Goal: Transaction & Acquisition: Purchase product/service

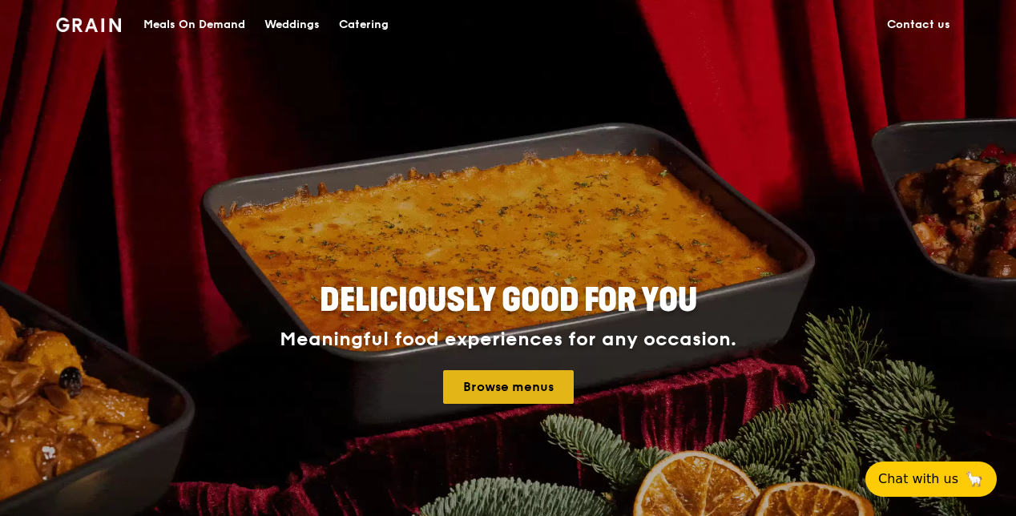
click at [519, 380] on link "Browse menus" at bounding box center [508, 387] width 131 height 34
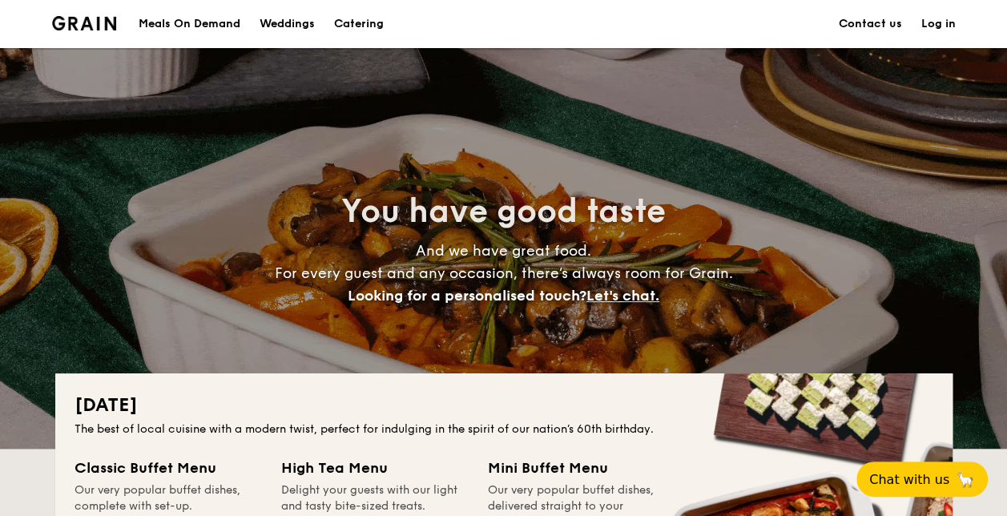
click at [207, 26] on div "Meals On Demand" at bounding box center [190, 24] width 102 height 48
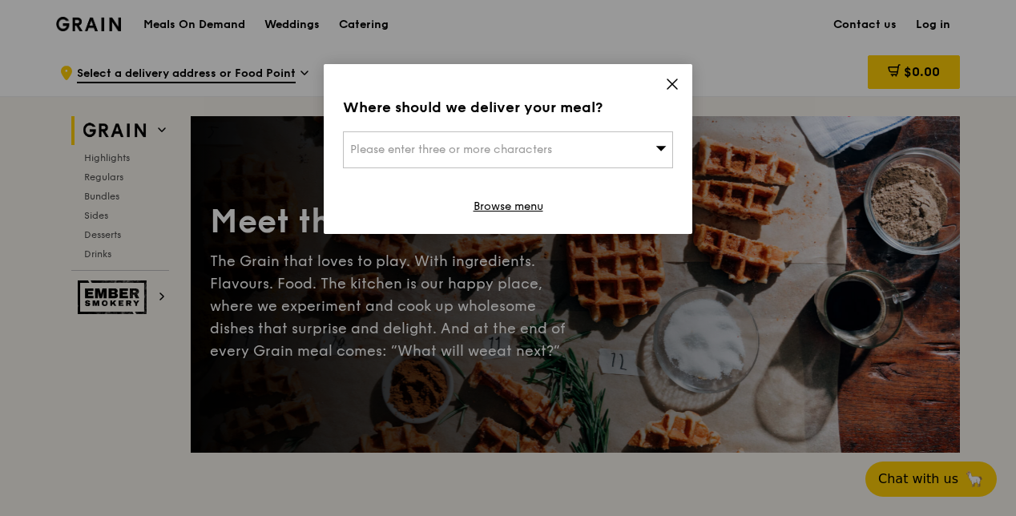
click at [674, 83] on icon at bounding box center [672, 84] width 14 height 14
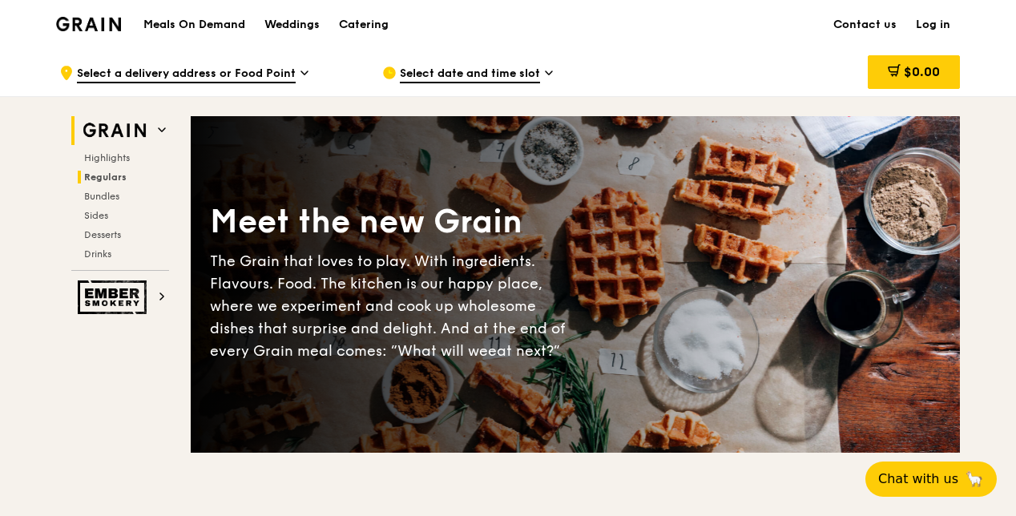
click at [125, 176] on span "Regulars" at bounding box center [105, 176] width 42 height 11
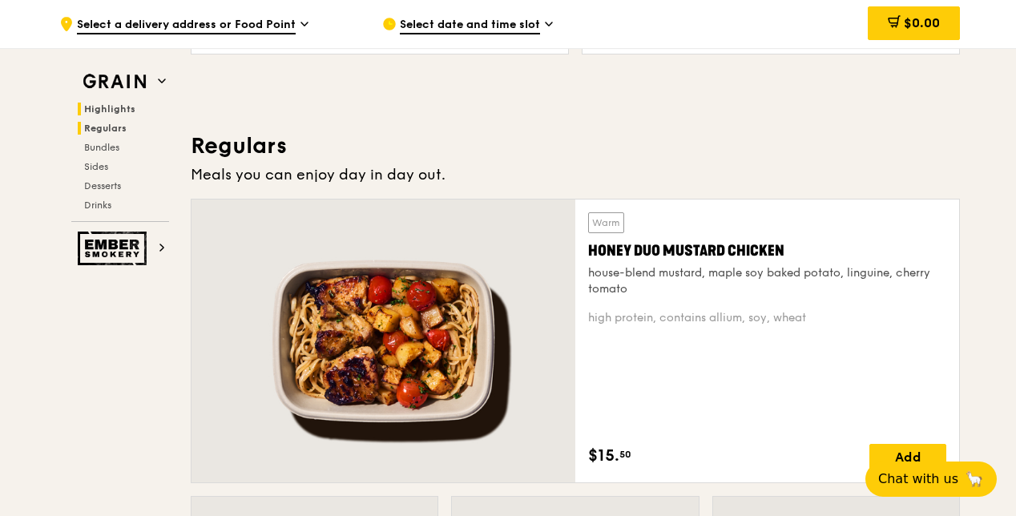
scroll to position [1037, 0]
